Goal: Navigation & Orientation: Find specific page/section

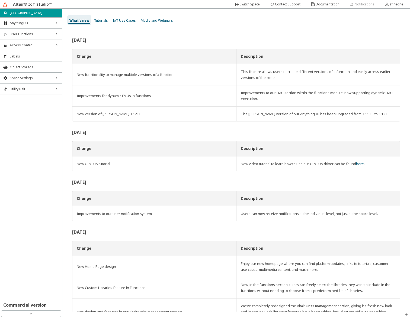
click at [196, 35] on div "[DATE] Change Description New functionality to manage multiple versions of a fu…" at bounding box center [235, 169] width 347 height 283
click at [0, 0] on slot "sfineone" at bounding box center [0, 0] width 0 height 0
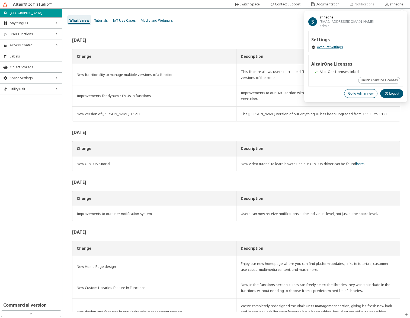
click at [0, 0] on slot "Go to Admin view" at bounding box center [0, 0] width 0 height 0
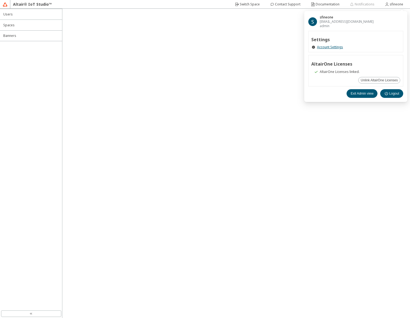
click at [148, 70] on div at bounding box center [235, 163] width 347 height 309
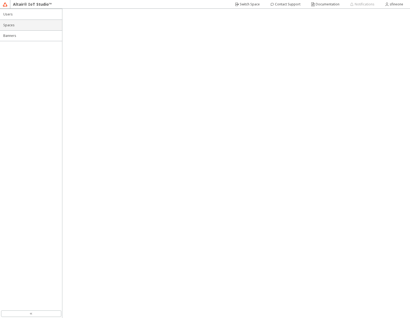
click at [15, 22] on li "Spaces" at bounding box center [31, 25] width 62 height 11
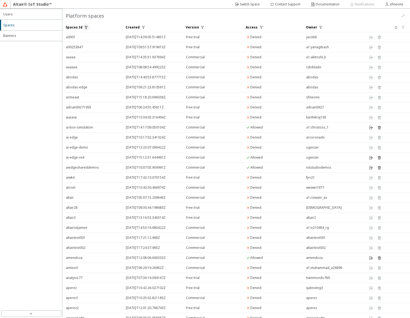
click at [84, 26] on iron-icon at bounding box center [86, 27] width 4 height 4
click at [78, 45] on iron-icon at bounding box center [76, 46] width 5 height 5
click at [76, 53] on p "==" at bounding box center [73, 54] width 16 height 5
click at [93, 47] on input "text" at bounding box center [95, 47] width 22 height 5
type input "topu"
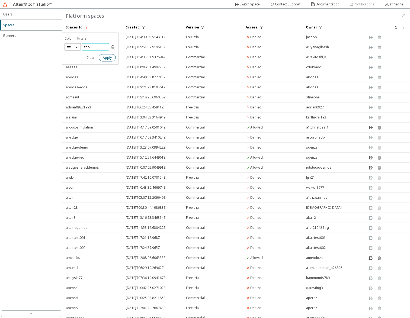
click at [0, 0] on slot "Apply" at bounding box center [0, 0] width 0 height 0
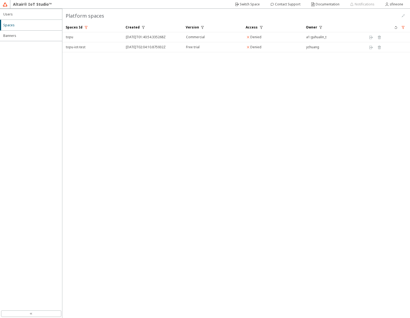
click at [182, 98] on iron-scroll-threshold "Spaces Id Created Version Access" at bounding box center [235, 169] width 347 height 295
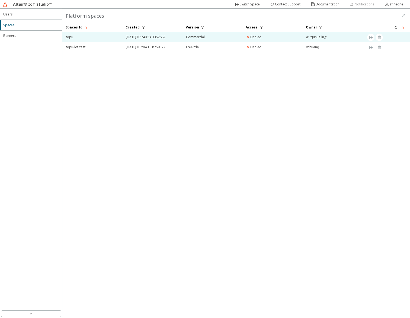
click at [79, 37] on span "topu" at bounding box center [92, 37] width 53 height 10
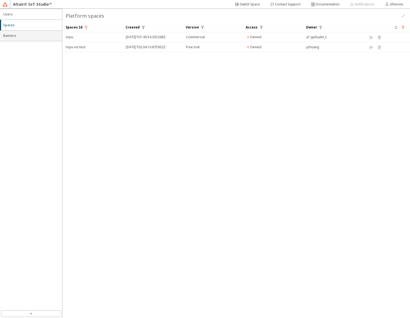
click at [12, 36] on span "Banners" at bounding box center [31, 36] width 56 height 4
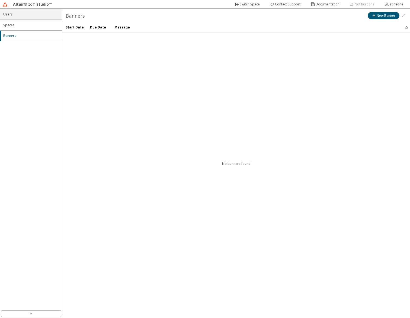
click at [17, 14] on span "Users" at bounding box center [31, 14] width 56 height 4
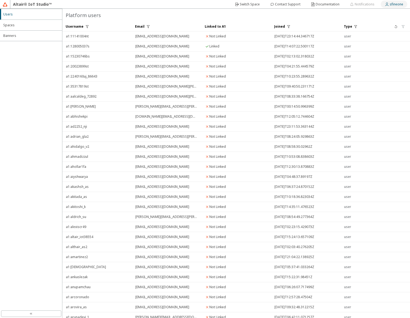
click at [0, 0] on slot "sfineone" at bounding box center [0, 0] width 0 height 0
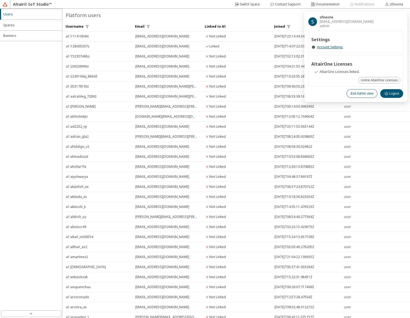
click at [0, 0] on slot "Exit Admin view" at bounding box center [0, 0] width 0 height 0
